Goal: Task Accomplishment & Management: Manage account settings

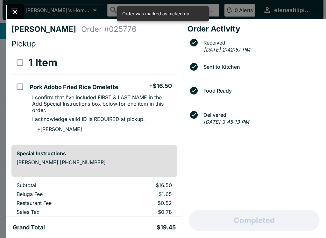
click at [13, 7] on button "Close" at bounding box center [15, 12] width 16 height 14
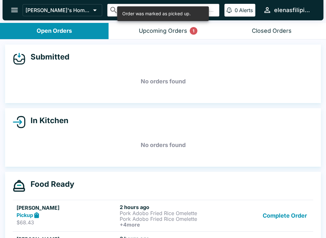
click at [166, 33] on div "Upcoming Orders 1" at bounding box center [163, 30] width 48 height 7
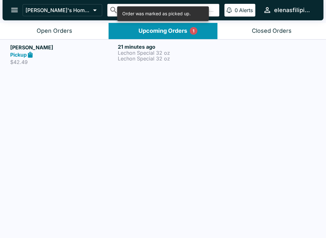
click at [35, 27] on button "Open Orders" at bounding box center [54, 31] width 108 height 16
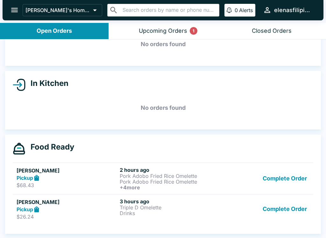
click at [265, 213] on button "Complete Order" at bounding box center [284, 209] width 49 height 22
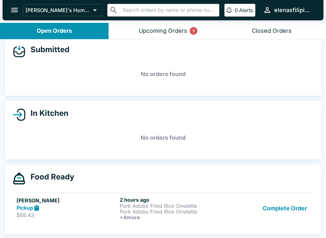
scroll to position [7, 0]
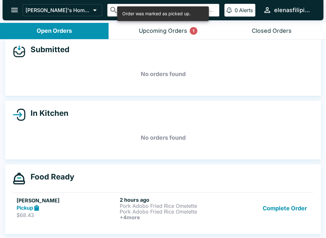
click at [273, 208] on button "Complete Order" at bounding box center [284, 209] width 49 height 24
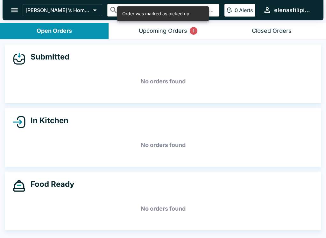
scroll to position [0, 0]
click at [7, 10] on button "open drawer" at bounding box center [14, 10] width 16 height 16
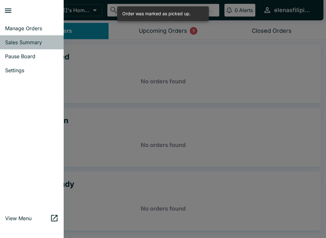
click at [13, 45] on span "Sales Summary" at bounding box center [31, 42] width 53 height 6
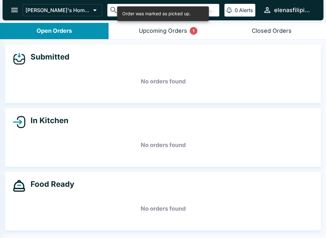
select select "03:00"
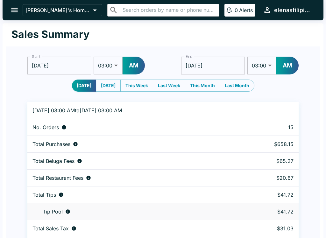
click at [16, 6] on icon "open drawer" at bounding box center [14, 10] width 9 height 9
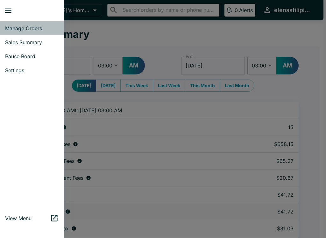
click at [17, 28] on span "Manage Orders" at bounding box center [31, 28] width 53 height 6
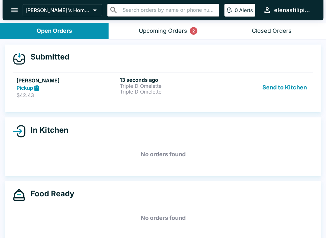
click at [38, 83] on h5 "[PERSON_NAME]" at bounding box center [67, 81] width 101 height 8
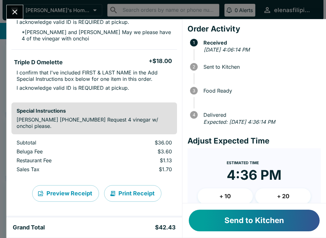
scroll to position [91, 0]
click at [242, 218] on button "Send to Kitchen" at bounding box center [254, 221] width 131 height 22
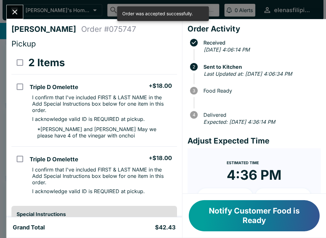
scroll to position [0, 0]
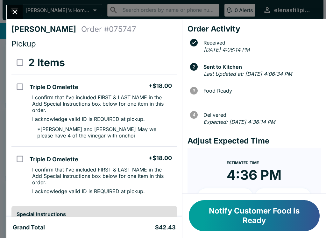
click at [220, 207] on button "Notify Customer Food is Ready" at bounding box center [254, 215] width 131 height 31
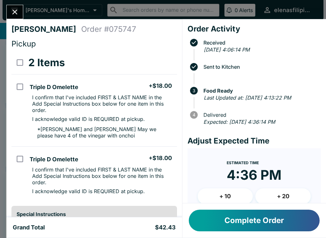
click at [18, 1] on div "[PERSON_NAME] Order # 075747 Pickup 2 Items Triple D Omelette + $18.00 I confir…" at bounding box center [163, 119] width 326 height 238
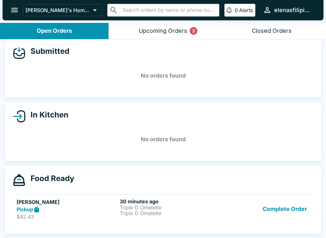
scroll to position [6, 0]
click at [198, 28] on button "Upcoming Orders 2" at bounding box center [162, 31] width 108 height 16
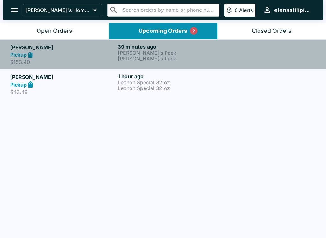
click at [161, 54] on p "[PERSON_NAME]’s Pack" at bounding box center [170, 53] width 105 height 6
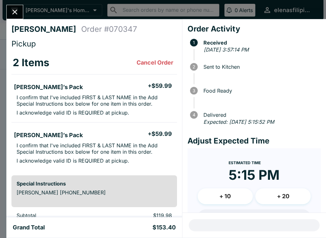
click at [14, 11] on icon "Close" at bounding box center [14, 12] width 5 height 5
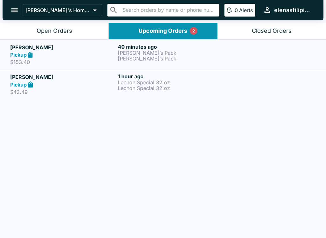
click at [145, 85] on p "Lechon Special 32 oz" at bounding box center [170, 88] width 105 height 6
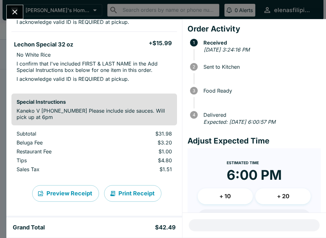
scroll to position [100, 0]
click at [9, 10] on button "Close" at bounding box center [15, 12] width 16 height 14
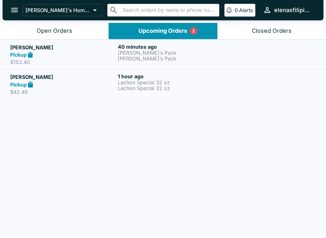
click at [33, 49] on h5 "[PERSON_NAME]" at bounding box center [62, 48] width 105 height 8
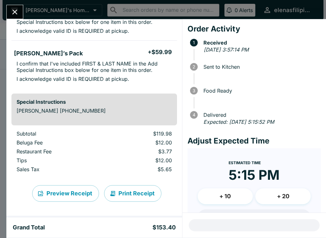
scroll to position [82, 0]
click at [12, 11] on icon "Close" at bounding box center [14, 12] width 9 height 9
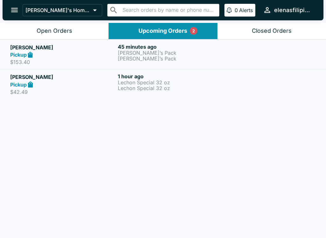
click at [49, 27] on div "Open Orders" at bounding box center [55, 30] width 36 height 7
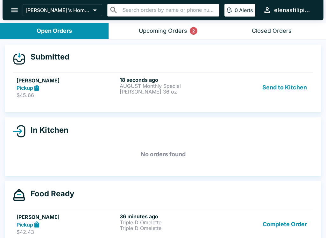
click at [117, 80] on div "[PERSON_NAME] Pickup $45.66 18 seconds ago AUGUST Monthly Special [PERSON_NAME]…" at bounding box center [163, 88] width 293 height 22
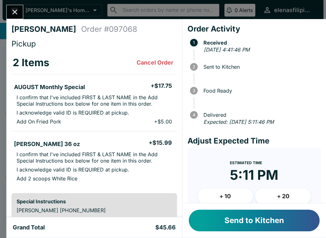
click at [250, 220] on button "Send to Kitchen" at bounding box center [254, 221] width 131 height 22
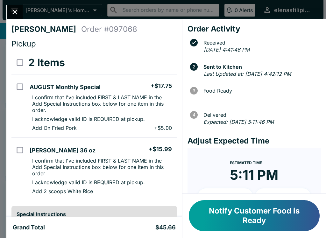
click at [10, 8] on icon "Close" at bounding box center [14, 12] width 9 height 9
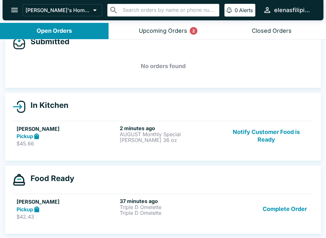
scroll to position [15, 0]
click at [281, 208] on button "Complete Order" at bounding box center [284, 209] width 49 height 22
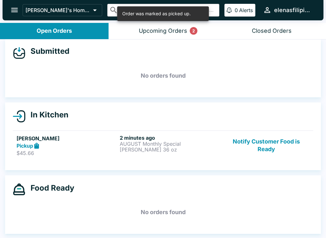
click at [165, 33] on div "Upcoming Orders 2" at bounding box center [163, 30] width 48 height 7
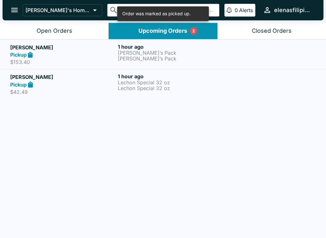
click at [132, 82] on p "Lechon Special 32 oz" at bounding box center [170, 83] width 105 height 6
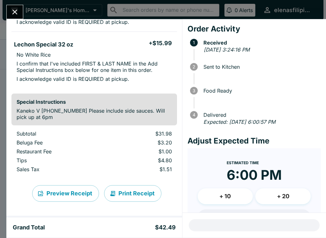
scroll to position [100, 0]
click at [11, 10] on icon "Close" at bounding box center [14, 12] width 9 height 9
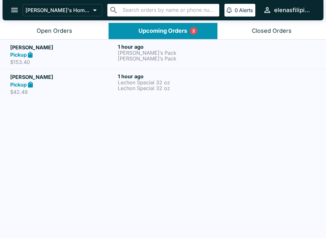
click at [45, 27] on div "Open Orders" at bounding box center [55, 30] width 36 height 7
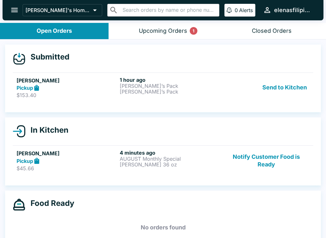
click at [23, 83] on h5 "[PERSON_NAME]" at bounding box center [67, 81] width 101 height 8
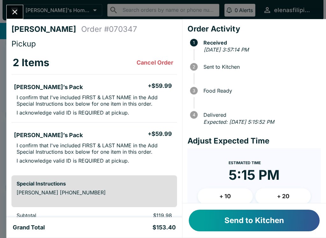
click at [213, 215] on button "Send to Kitchen" at bounding box center [254, 221] width 131 height 22
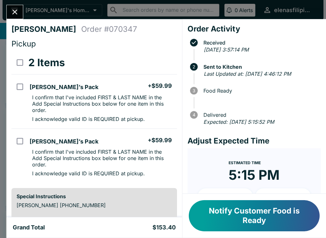
click at [14, 14] on icon "Close" at bounding box center [14, 12] width 9 height 9
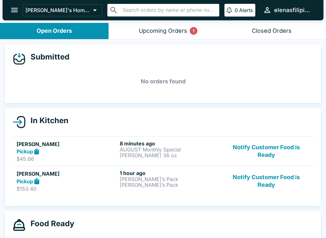
click at [35, 177] on h5 "[PERSON_NAME]" at bounding box center [67, 174] width 101 height 8
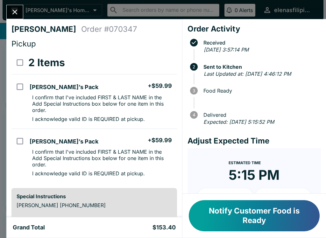
click at [15, 3] on div "[PERSON_NAME] Order # 070347 Pickup 2 Items [PERSON_NAME]’s Pack + $59.99 I con…" at bounding box center [163, 119] width 326 height 238
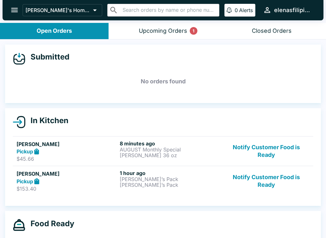
click at [24, 120] on icon at bounding box center [19, 122] width 13 height 13
click at [18, 148] on div "Pickup" at bounding box center [67, 151] width 101 height 7
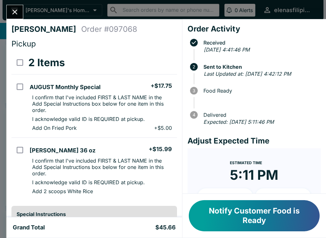
click at [207, 213] on button "Notify Customer Food is Ready" at bounding box center [254, 215] width 131 height 31
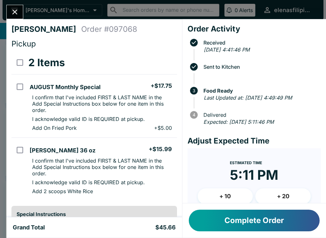
click at [16, 13] on icon "Close" at bounding box center [14, 12] width 9 height 9
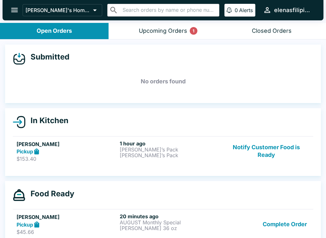
click at [256, 157] on button "Notify Customer Food is Ready" at bounding box center [266, 151] width 86 height 22
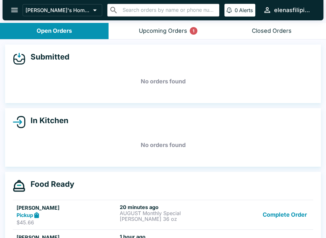
click at [12, 7] on icon "open drawer" at bounding box center [14, 10] width 9 height 9
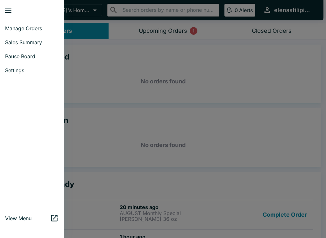
click at [27, 59] on span "Pause Board" at bounding box center [31, 56] width 53 height 6
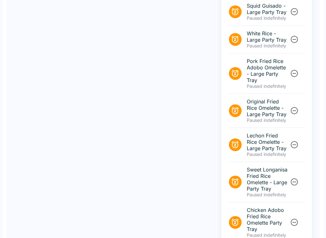
scroll to position [718, 0]
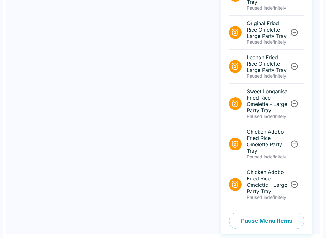
click at [255, 223] on button "Pause Menu Items" at bounding box center [266, 221] width 75 height 17
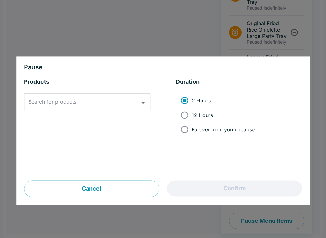
click at [86, 106] on input "Search for products" at bounding box center [82, 102] width 111 height 12
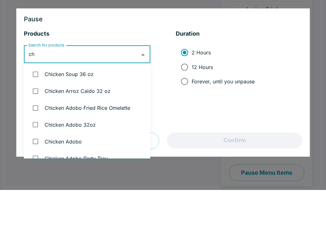
type input "c"
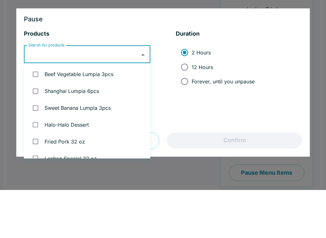
click at [8, 16] on div at bounding box center [163, 119] width 326 height 238
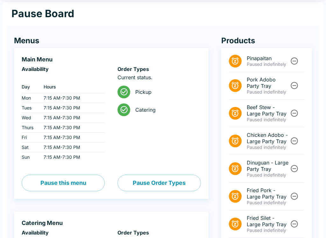
scroll to position [0, 0]
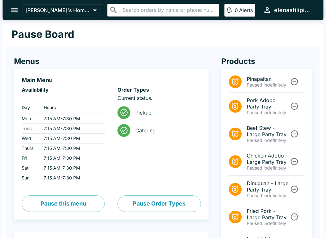
click at [12, 10] on icon "open drawer" at bounding box center [14, 10] width 9 height 9
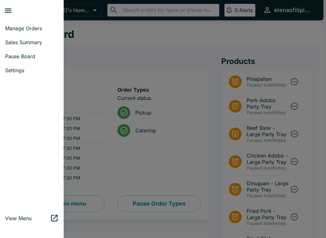
click at [30, 31] on span "Manage Orders" at bounding box center [31, 28] width 53 height 6
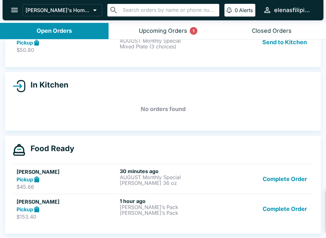
scroll to position [45, 0]
click at [26, 148] on h4 "Food Ready" at bounding box center [49, 149] width 49 height 10
click at [32, 150] on h4 "Food Ready" at bounding box center [49, 149] width 49 height 10
click at [37, 149] on h4 "Food Ready" at bounding box center [49, 149] width 49 height 10
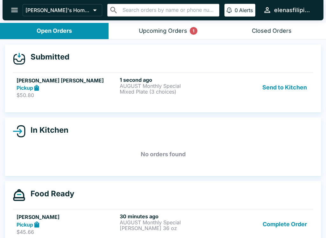
scroll to position [0, 0]
click at [14, 6] on icon "open drawer" at bounding box center [14, 10] width 9 height 9
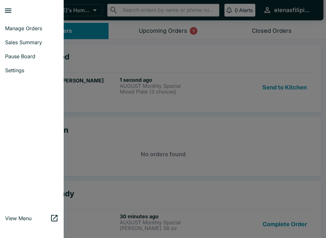
click at [10, 24] on link "Manage Orders" at bounding box center [32, 28] width 64 height 14
click at [10, 24] on div at bounding box center [163, 119] width 326 height 238
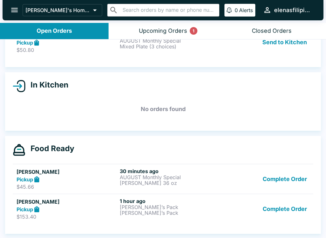
scroll to position [45, 0]
click at [36, 176] on icon at bounding box center [36, 179] width 7 height 7
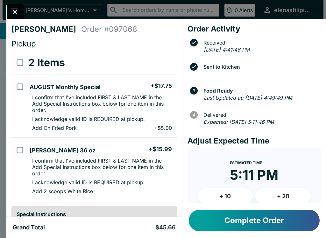
click at [16, 7] on button "Close" at bounding box center [15, 12] width 16 height 14
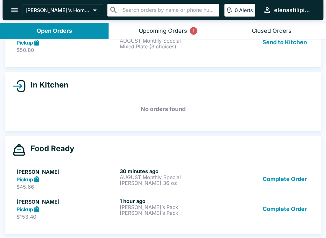
click at [180, 28] on div "Upcoming Orders 1" at bounding box center [163, 30] width 48 height 7
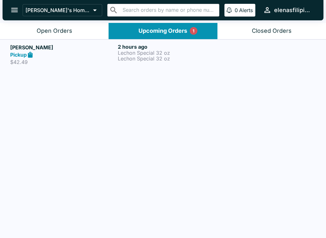
click at [17, 48] on h5 "[PERSON_NAME]" at bounding box center [62, 48] width 105 height 8
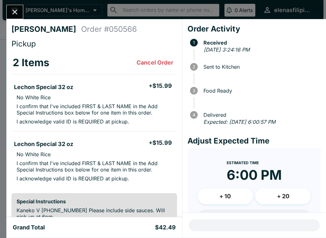
click at [10, 10] on button "Close" at bounding box center [15, 12] width 16 height 14
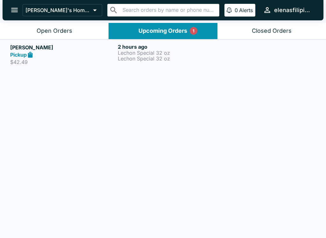
click at [48, 24] on button "Open Orders" at bounding box center [54, 31] width 108 height 16
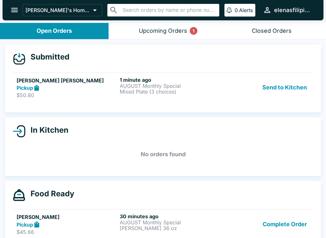
click at [136, 86] on p "AUGUST Monthly Special" at bounding box center [170, 86] width 101 height 6
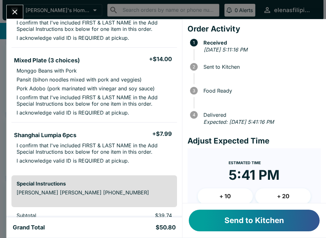
scroll to position [85, 0]
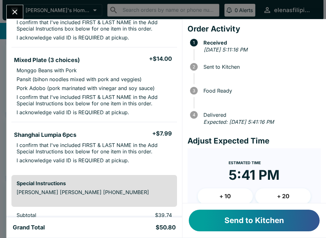
click at [265, 219] on button "Send to Kitchen" at bounding box center [254, 221] width 131 height 22
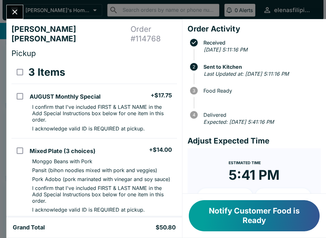
scroll to position [0, 0]
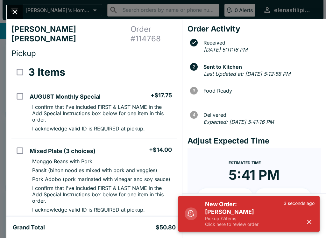
click at [13, 7] on button "Close" at bounding box center [15, 12] width 16 height 14
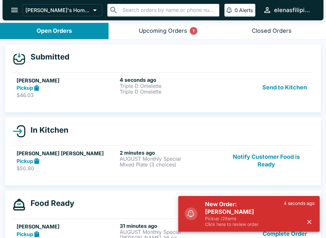
click at [103, 86] on div "Pickup" at bounding box center [67, 87] width 101 height 7
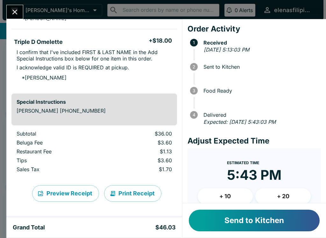
scroll to position [105, 0]
click at [256, 228] on button "Send to Kitchen" at bounding box center [254, 221] width 131 height 22
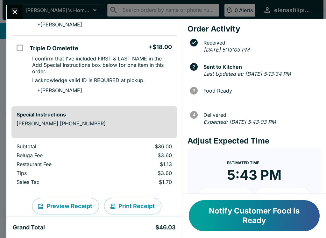
click at [16, 13] on icon "Close" at bounding box center [14, 12] width 5 height 5
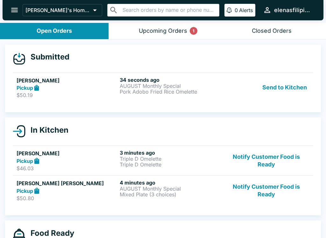
click at [68, 80] on h5 "[PERSON_NAME]" at bounding box center [67, 81] width 101 height 8
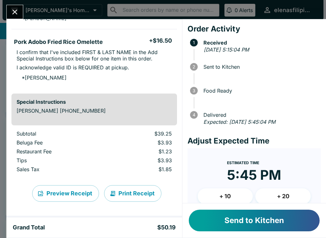
scroll to position [114, 0]
click at [274, 219] on button "Send to Kitchen" at bounding box center [254, 221] width 131 height 22
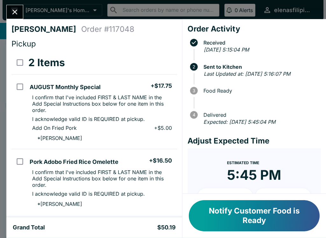
scroll to position [0, 0]
click at [218, 215] on button "Notify Customer Food is Ready" at bounding box center [254, 215] width 131 height 31
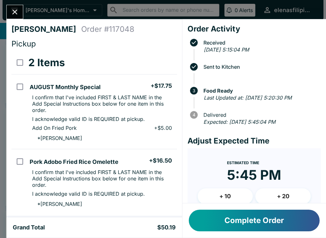
scroll to position [-1, 0]
click at [15, 7] on button "Close" at bounding box center [15, 12] width 16 height 14
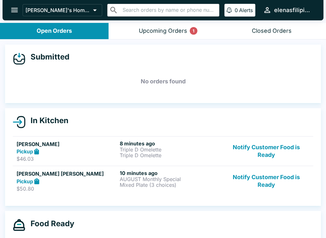
click at [31, 179] on strong "Pickup" at bounding box center [25, 181] width 17 height 6
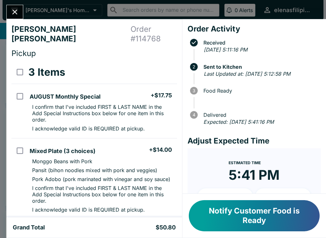
click at [252, 224] on button "Notify Customer Food is Ready" at bounding box center [254, 215] width 131 height 31
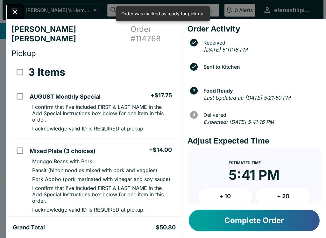
click at [14, 13] on icon "Close" at bounding box center [14, 12] width 9 height 9
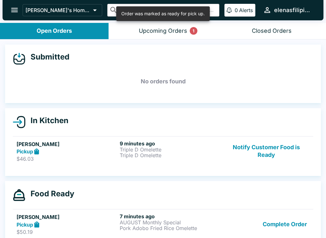
click at [270, 156] on button "Notify Customer Food is Ready" at bounding box center [266, 151] width 86 height 22
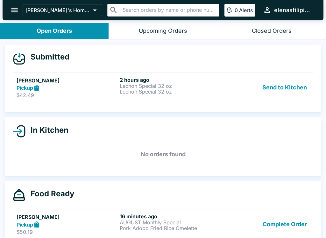
click at [275, 89] on button "Send to Kitchen" at bounding box center [285, 88] width 50 height 22
